Goal: Navigation & Orientation: Understand site structure

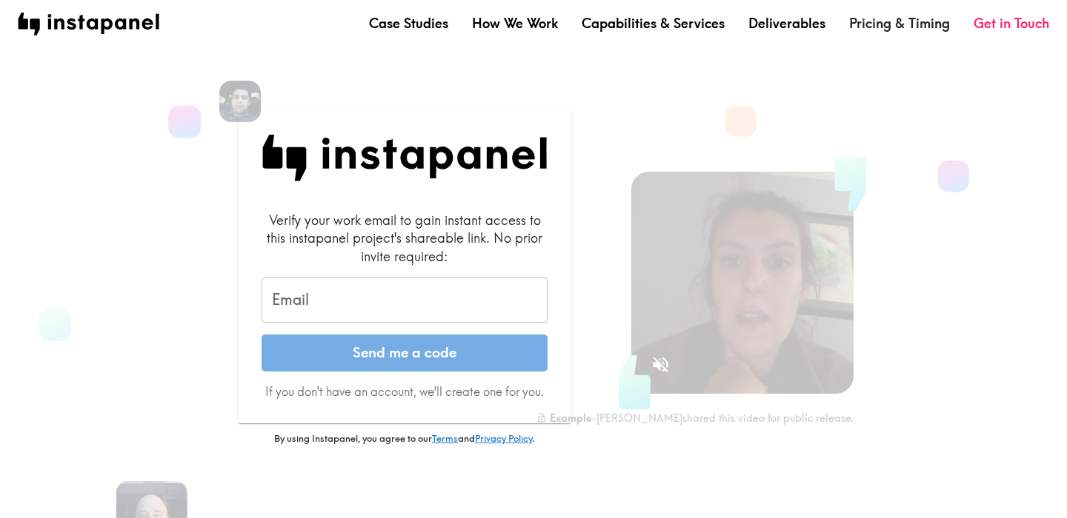
click at [903, 24] on link "Pricing & Timing" at bounding box center [899, 23] width 101 height 19
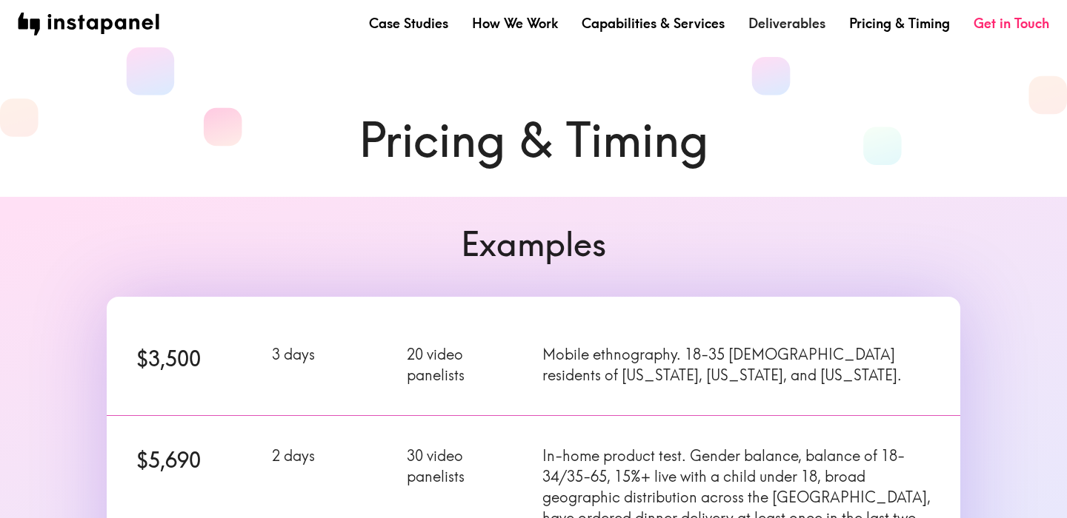
click at [807, 24] on link "Deliverables" at bounding box center [786, 23] width 77 height 19
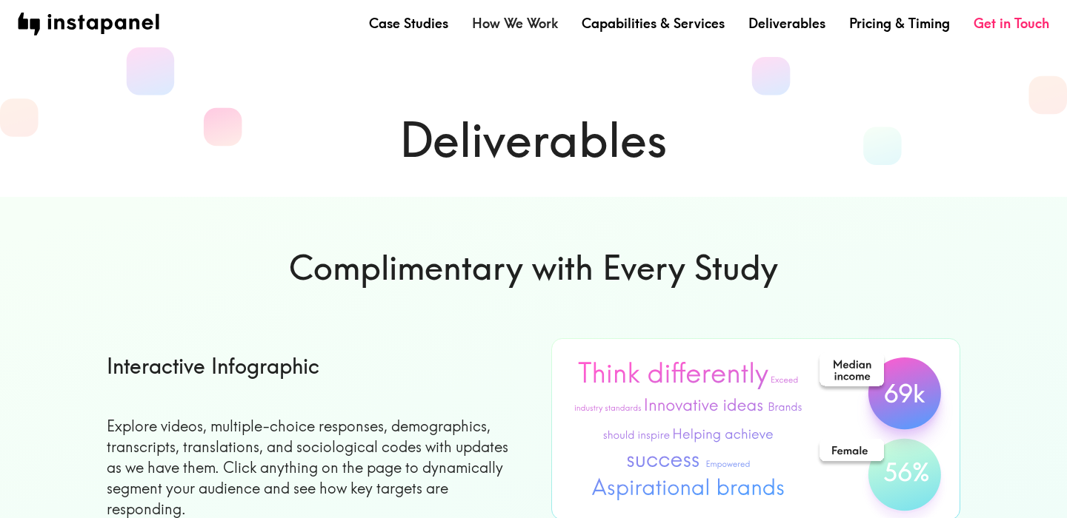
click at [513, 21] on link "How We Work" at bounding box center [515, 23] width 86 height 19
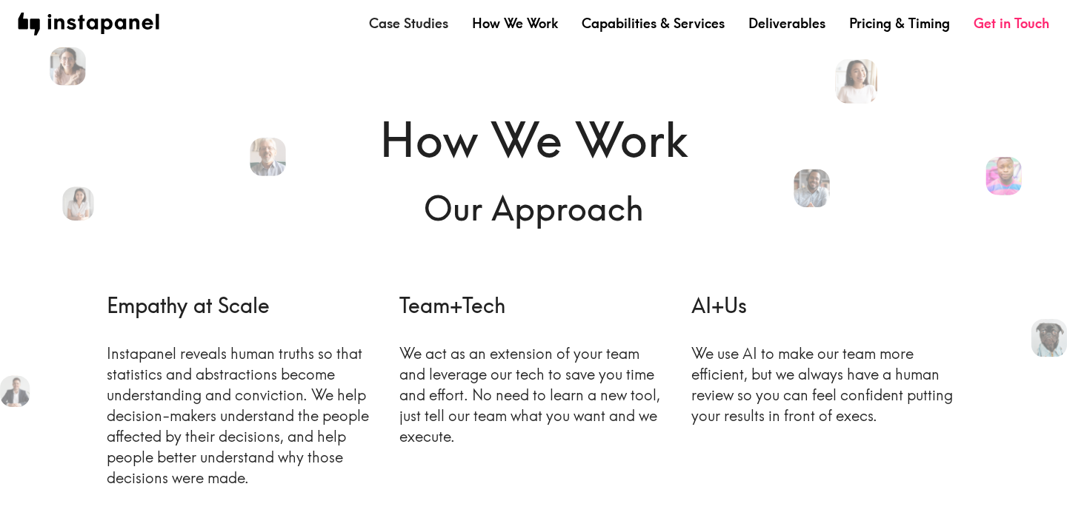
click at [437, 27] on link "Case Studies" at bounding box center [408, 23] width 79 height 19
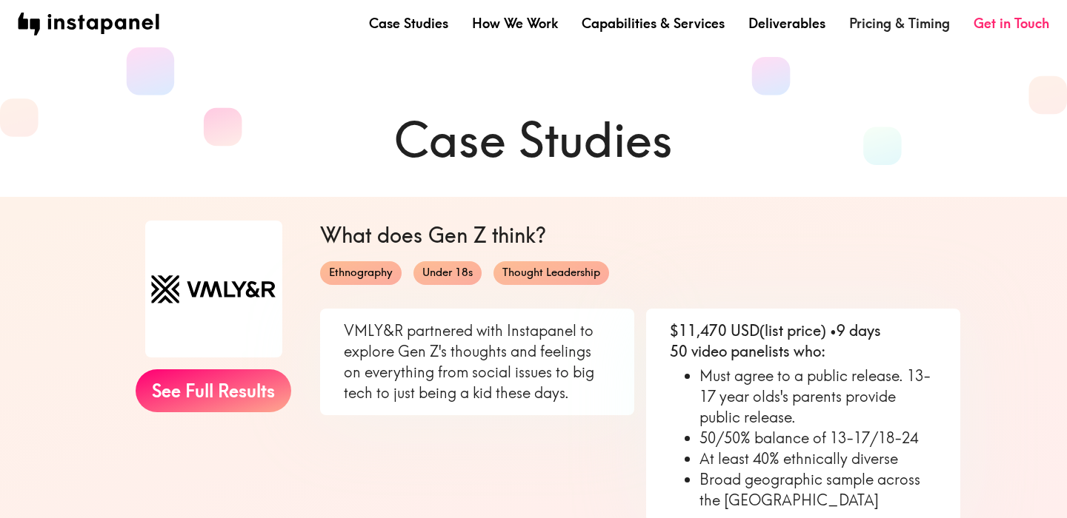
click at [883, 26] on link "Pricing & Timing" at bounding box center [899, 23] width 101 height 19
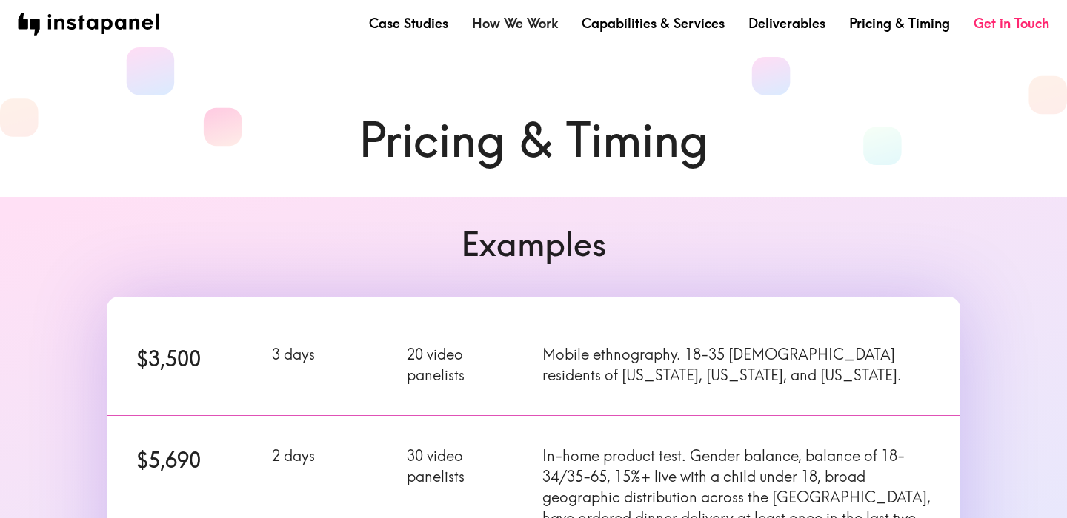
click at [510, 22] on link "How We Work" at bounding box center [515, 23] width 86 height 19
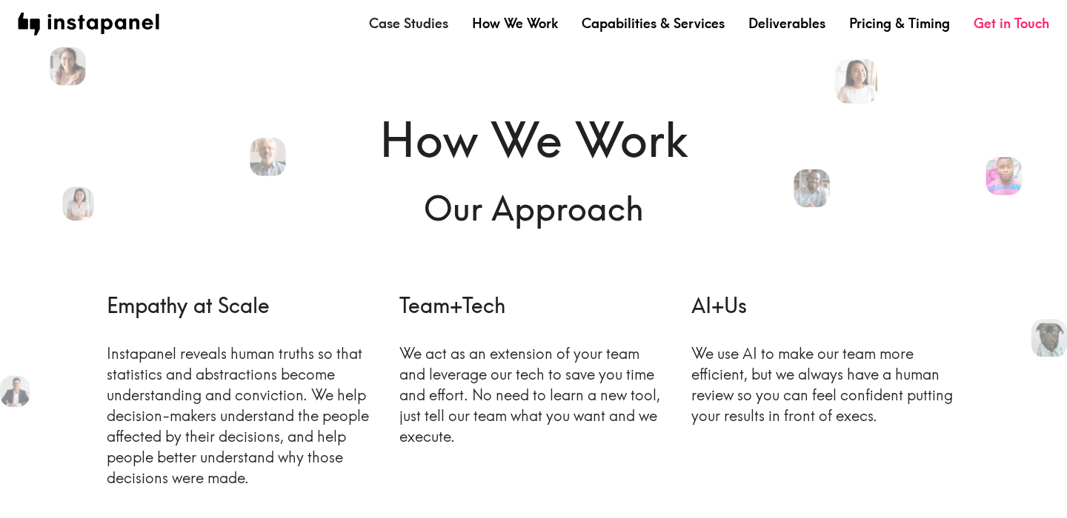
click at [424, 29] on link "Case Studies" at bounding box center [408, 23] width 79 height 19
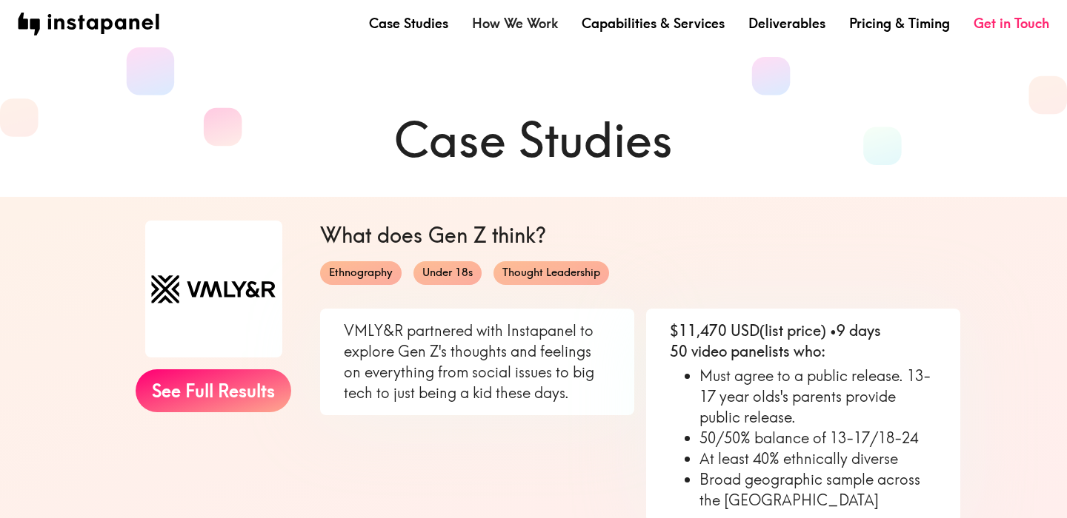
click at [478, 27] on link "How We Work" at bounding box center [515, 23] width 86 height 19
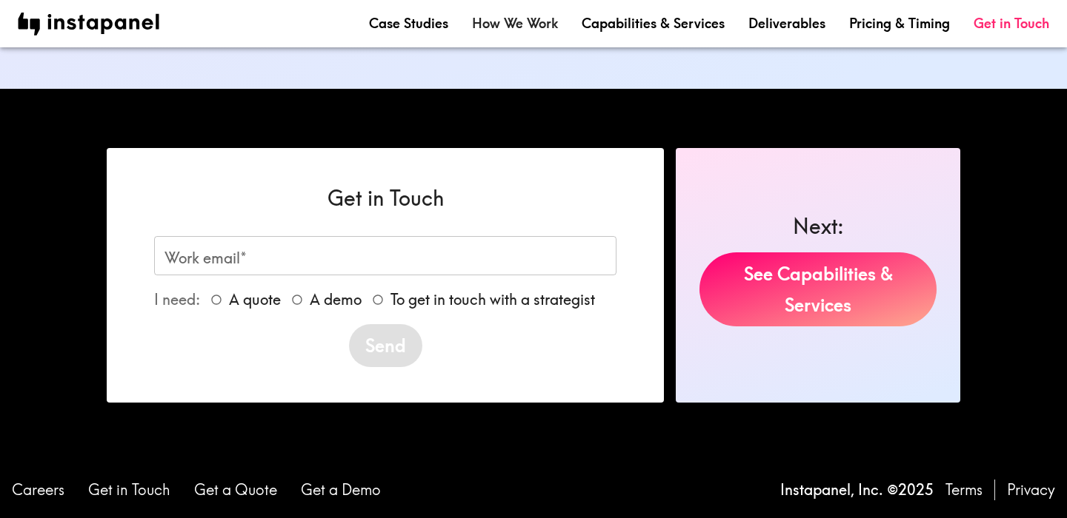
scroll to position [1797, 0]
click at [150, 492] on link "Get in Touch" at bounding box center [129, 490] width 82 height 21
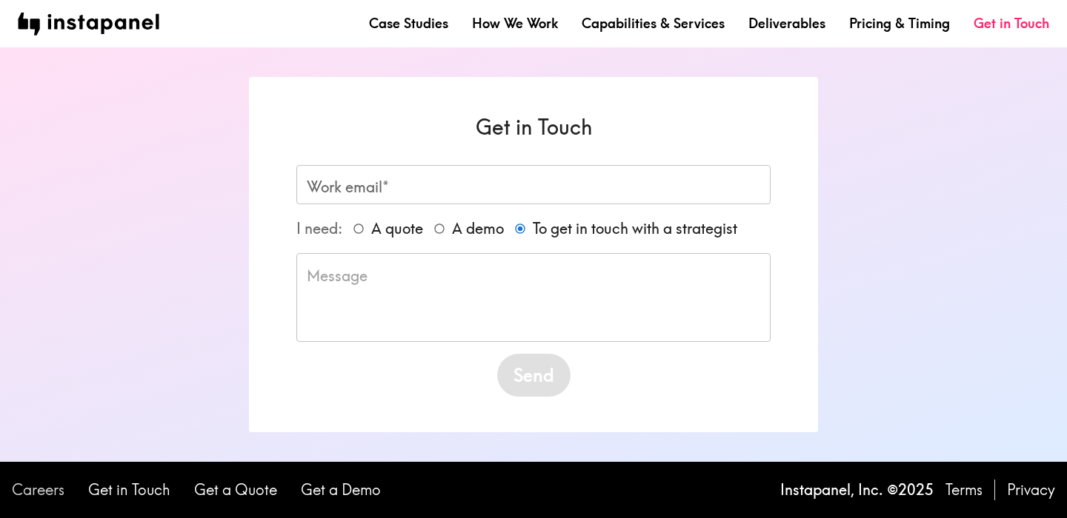
click at [52, 496] on link "Careers" at bounding box center [38, 490] width 53 height 21
